Goal: Share content

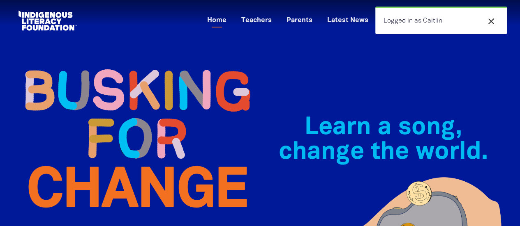
click at [493, 19] on icon "close" at bounding box center [491, 21] width 10 height 10
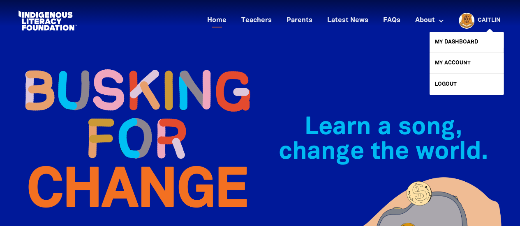
click at [493, 19] on link "Caitlin" at bounding box center [488, 21] width 23 height 6
click at [490, 45] on link "My Dashboard" at bounding box center [466, 42] width 74 height 21
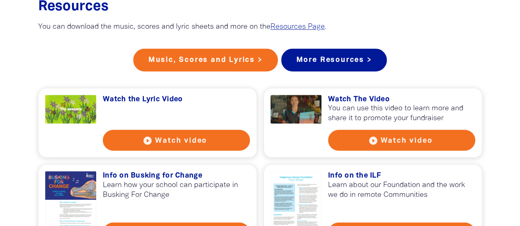
scroll to position [712, 0]
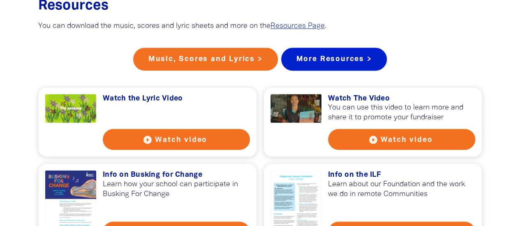
click at [362, 71] on link "More Resources >" at bounding box center [334, 59] width 106 height 23
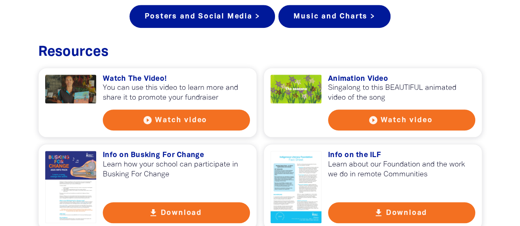
scroll to position [356, 0]
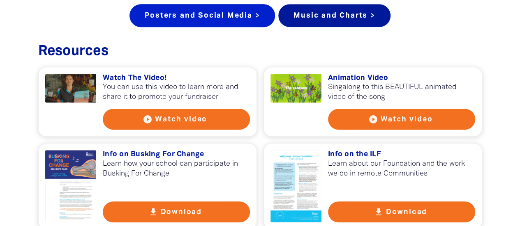
click at [208, 7] on link "Posters and Social Media >" at bounding box center [201, 15] width 145 height 23
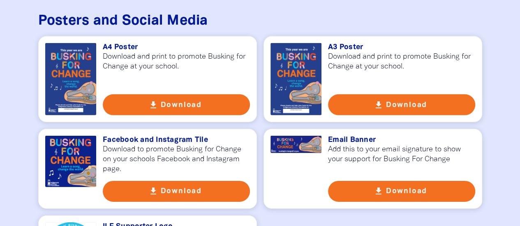
click at [201, 181] on button "get_app Download" at bounding box center [176, 191] width 147 height 21
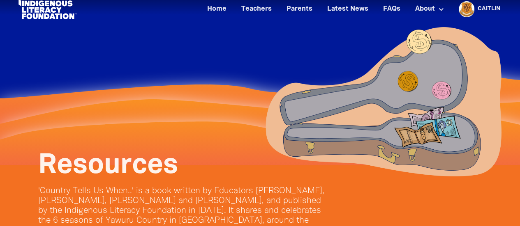
scroll to position [0, 0]
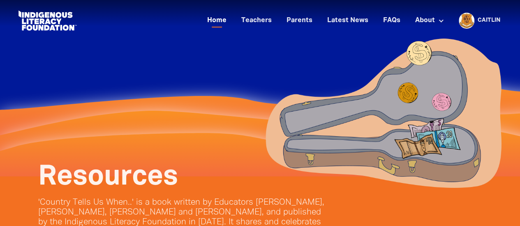
click at [224, 23] on link "Home" at bounding box center [216, 21] width 29 height 14
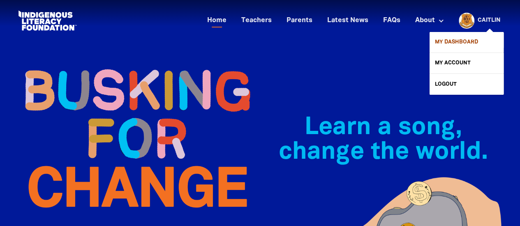
click at [459, 38] on link "My Dashboard" at bounding box center [466, 42] width 74 height 21
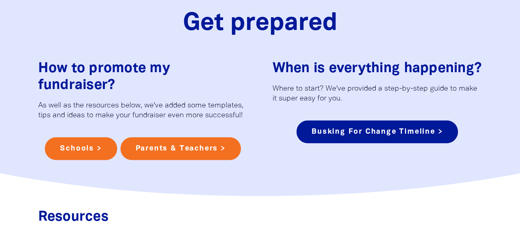
scroll to position [507, 0]
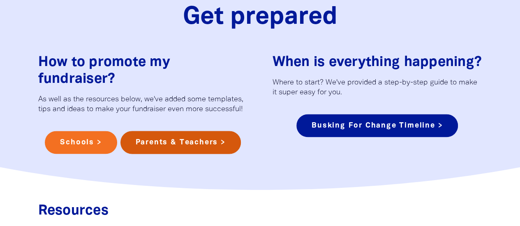
click at [145, 140] on link "Parents & Teachers >" at bounding box center [180, 142] width 120 height 23
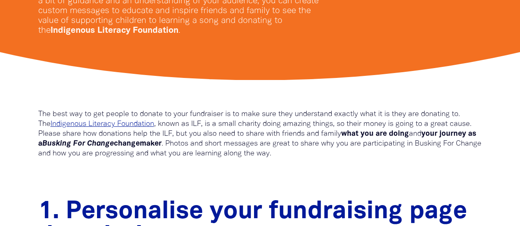
scroll to position [181, 0]
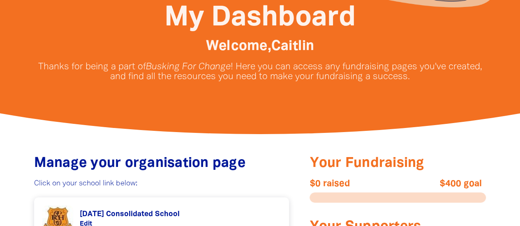
scroll to position [512, 0]
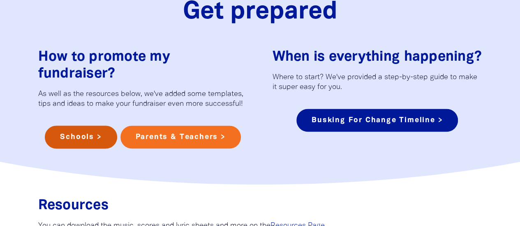
click at [69, 134] on link "Schools >" at bounding box center [81, 137] width 72 height 23
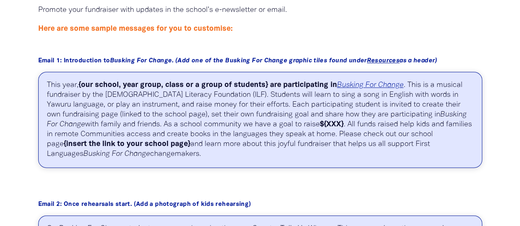
scroll to position [424, 0]
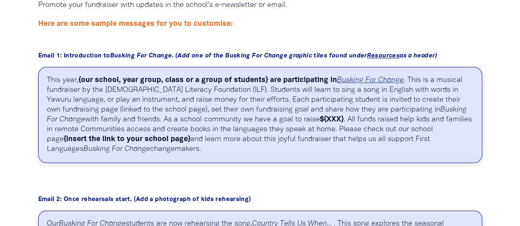
drag, startPoint x: 130, startPoint y: 151, endPoint x: 41, endPoint y: 80, distance: 114.0
click at [41, 80] on p "This year, {our school, year group, class or a group of students} are participa…" at bounding box center [260, 115] width 444 height 96
copy p "This year, {our school, year group, class or a group of students} are participa…"
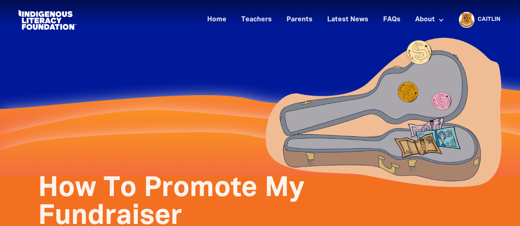
scroll to position [0, 0]
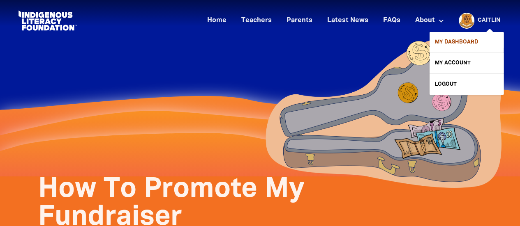
click at [468, 40] on link "My Dashboard" at bounding box center [466, 42] width 74 height 21
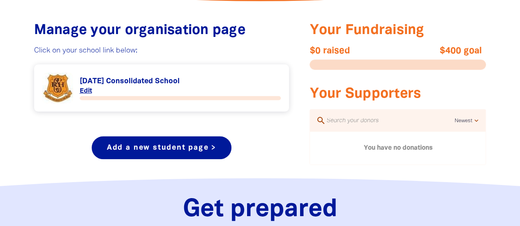
scroll to position [315, 0]
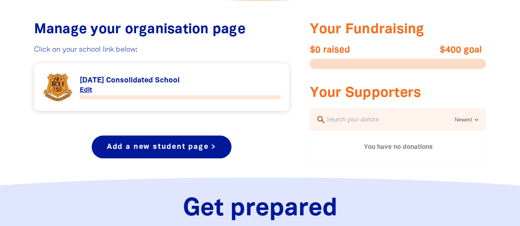
click at [136, 89] on link "Link to [DATE] Consolidated School" at bounding box center [161, 87] width 239 height 31
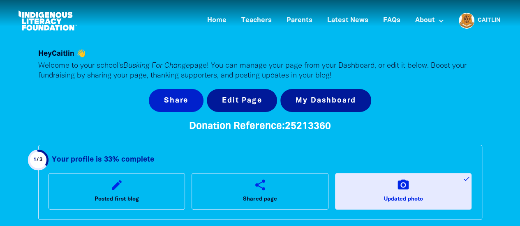
click at [157, 97] on button "Share" at bounding box center [176, 100] width 55 height 23
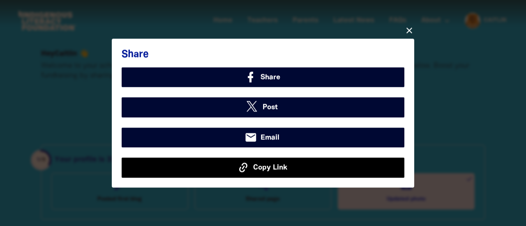
click at [249, 170] on icon at bounding box center [243, 167] width 13 height 13
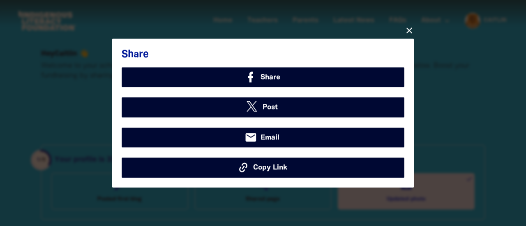
click at [412, 29] on icon "close" at bounding box center [409, 30] width 10 height 10
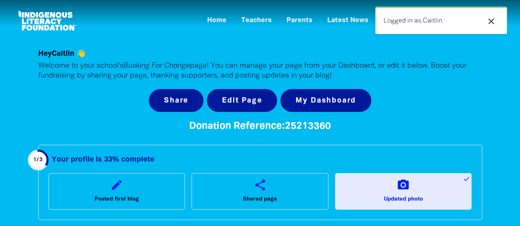
click at [489, 19] on icon "close" at bounding box center [491, 21] width 10 height 10
